Goal: Information Seeking & Learning: Learn about a topic

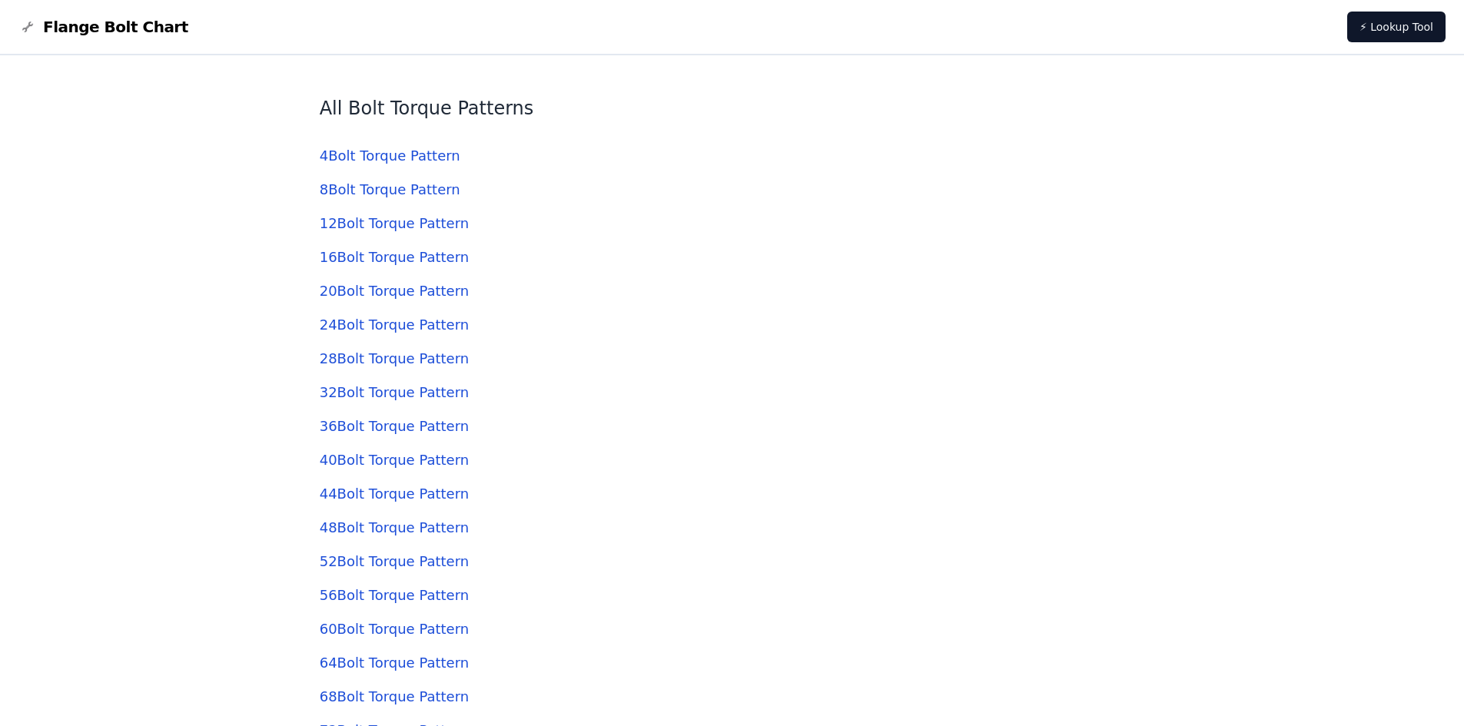
scroll to position [4764, 0]
click at [363, 423] on link "36 Bolt Torque Pattern" at bounding box center [394, 424] width 149 height 16
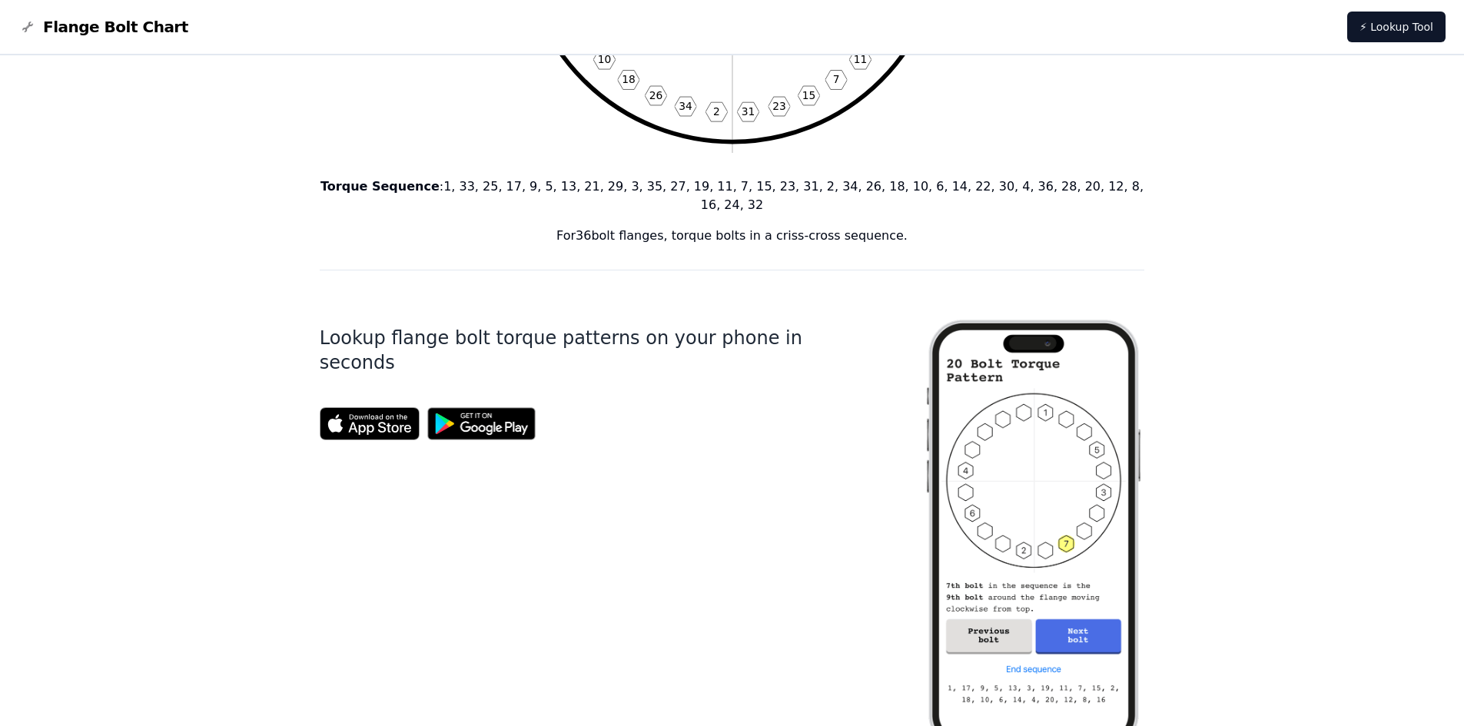
scroll to position [249, 0]
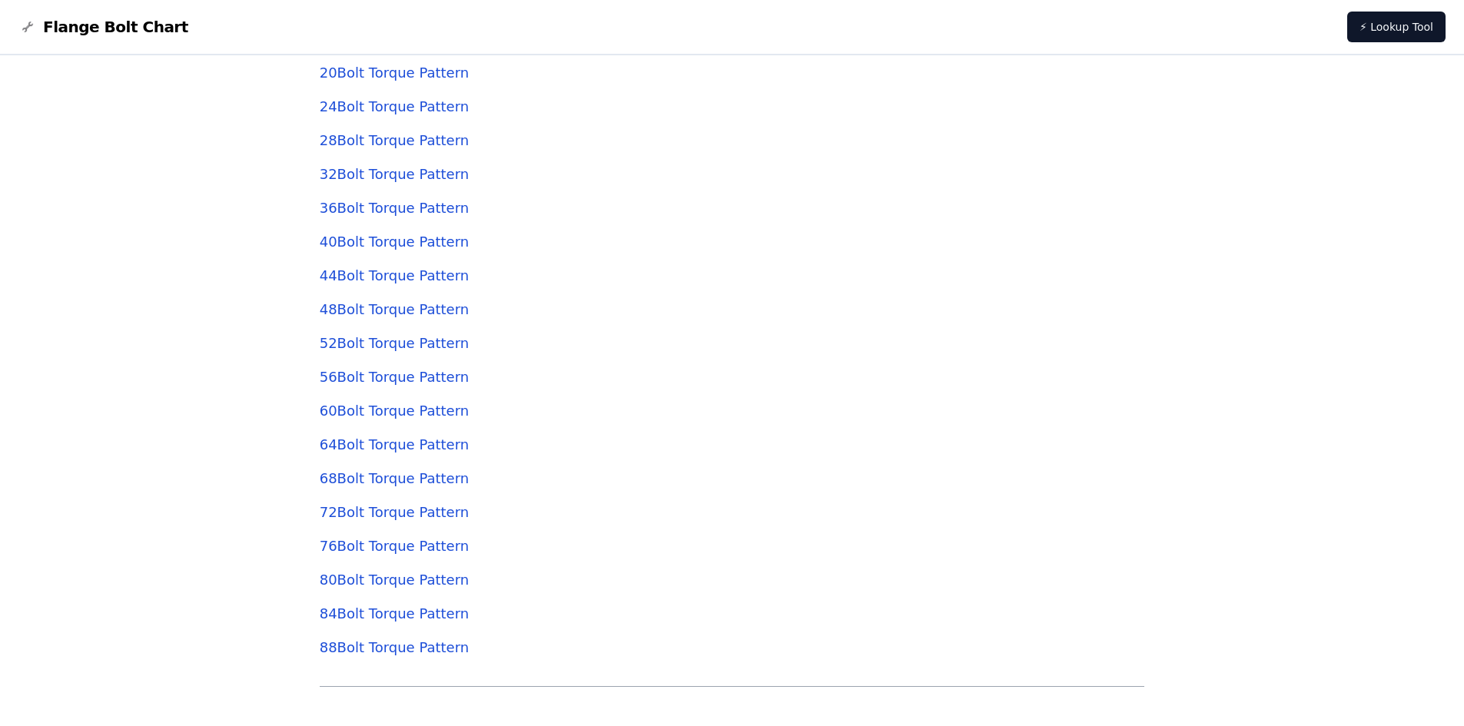
scroll to position [4995, 0]
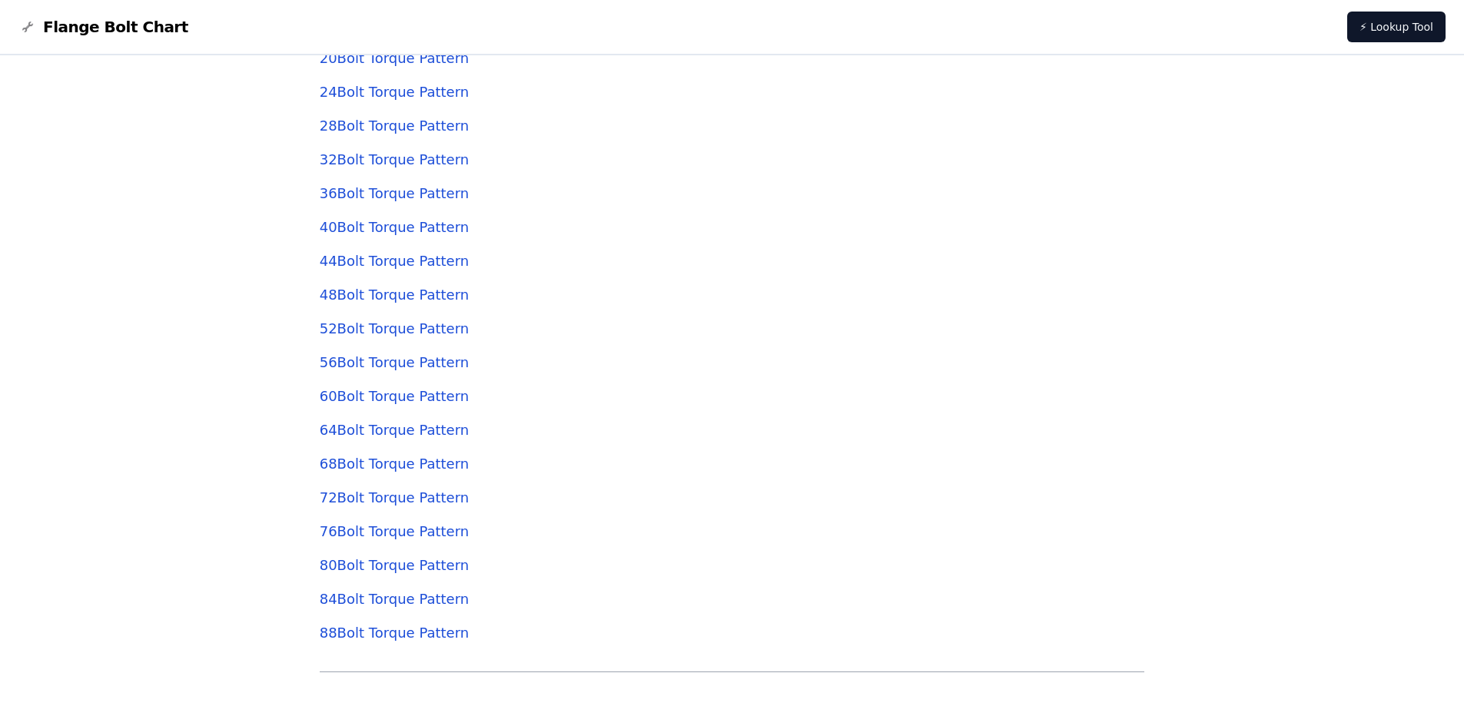
click at [365, 428] on link "64 Bolt Torque Pattern" at bounding box center [394, 430] width 149 height 16
